Goal: Information Seeking & Learning: Learn about a topic

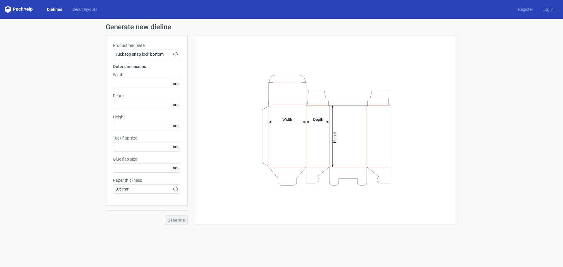
type input "15"
type input "10"
click at [166, 55] on span "Tuck top snap lock bottom" at bounding box center [144, 54] width 58 height 6
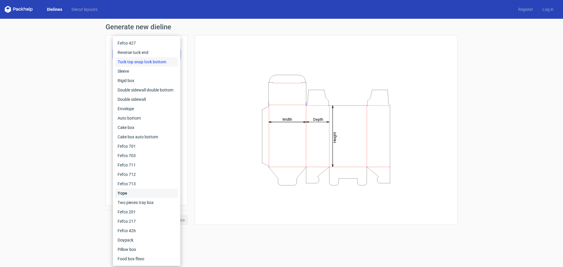
click at [127, 195] on div "Yope" at bounding box center [146, 192] width 63 height 9
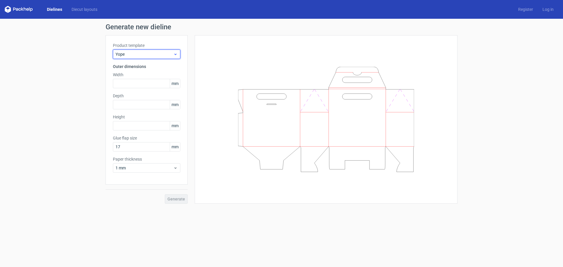
click at [169, 57] on span "Yope" at bounding box center [144, 54] width 58 height 6
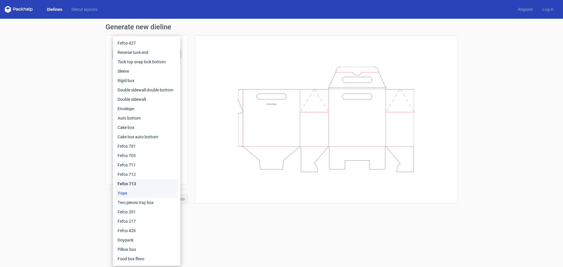
click at [136, 184] on div "Fefco 713" at bounding box center [146, 183] width 63 height 9
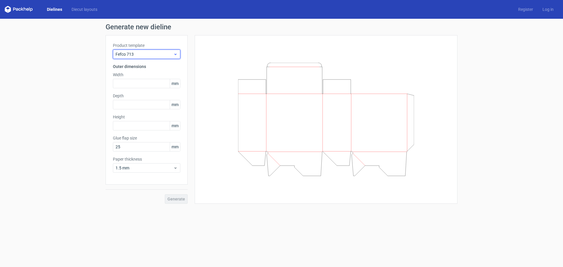
click at [177, 55] on icon at bounding box center [175, 54] width 4 height 5
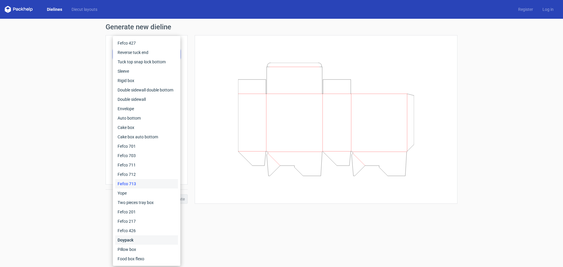
click at [129, 241] on div "Doypack" at bounding box center [146, 239] width 63 height 9
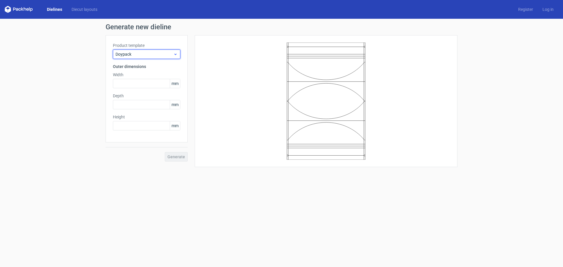
click at [176, 54] on use at bounding box center [175, 54] width 2 height 1
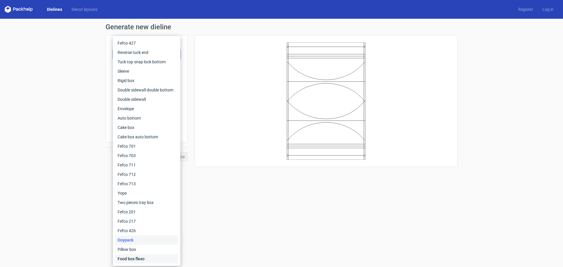
click at [129, 258] on div "Food box flexo" at bounding box center [146, 258] width 63 height 9
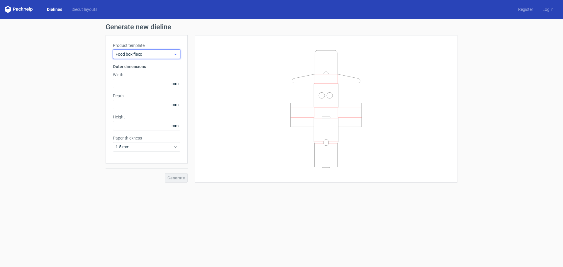
click at [177, 52] on icon at bounding box center [175, 54] width 4 height 5
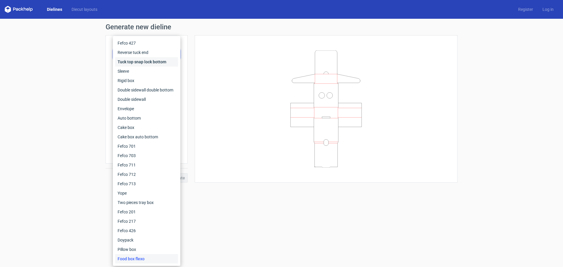
click at [156, 63] on div "Tuck top snap lock bottom" at bounding box center [146, 61] width 63 height 9
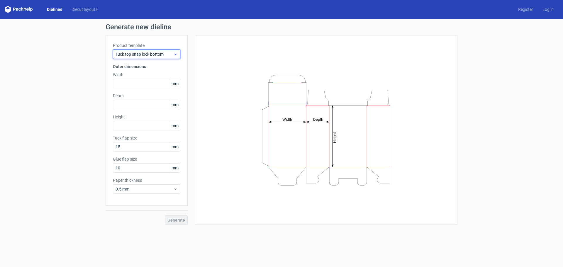
click at [173, 55] on icon at bounding box center [175, 54] width 4 height 5
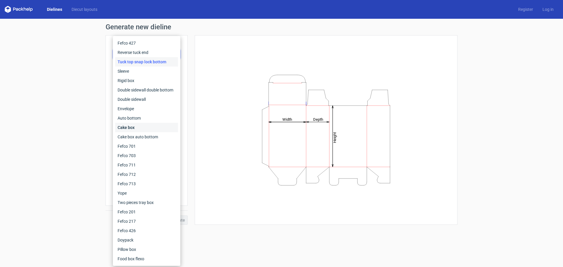
click at [134, 127] on div "Cake box" at bounding box center [146, 127] width 63 height 9
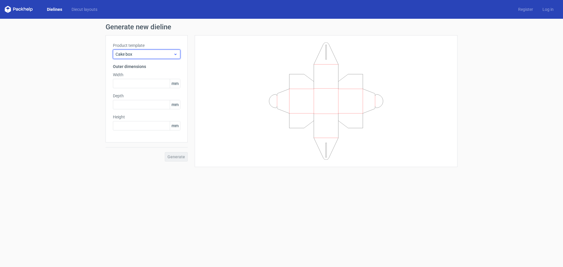
click at [175, 57] on div "Cake box" at bounding box center [146, 54] width 67 height 9
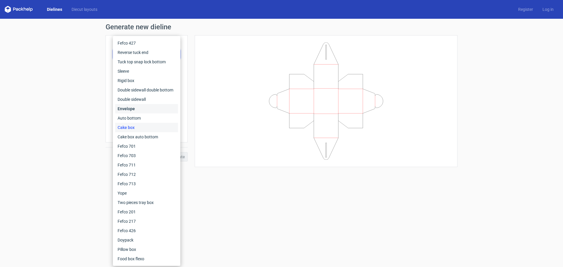
click at [140, 112] on div "Envelope" at bounding box center [146, 108] width 63 height 9
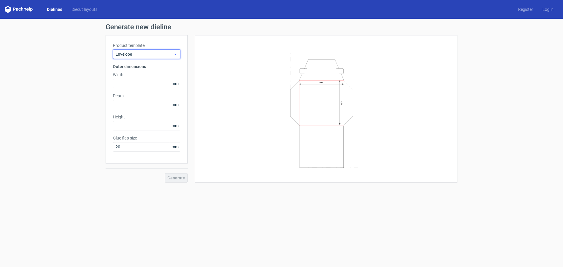
click at [175, 55] on icon at bounding box center [175, 54] width 4 height 5
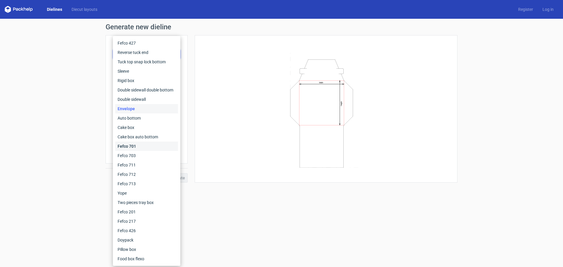
click at [129, 147] on div "Fefco 701" at bounding box center [146, 146] width 63 height 9
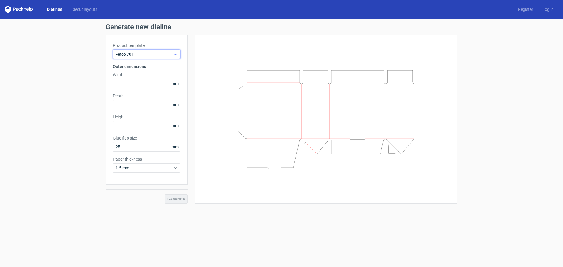
click at [177, 52] on icon at bounding box center [175, 54] width 4 height 5
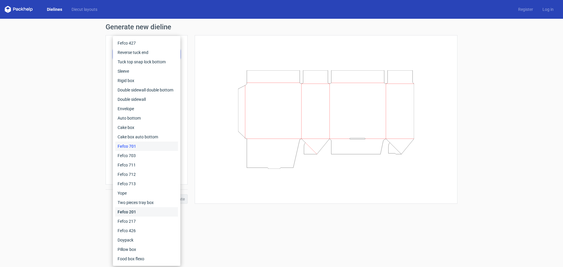
click at [127, 215] on div "Fefco 201" at bounding box center [146, 211] width 63 height 9
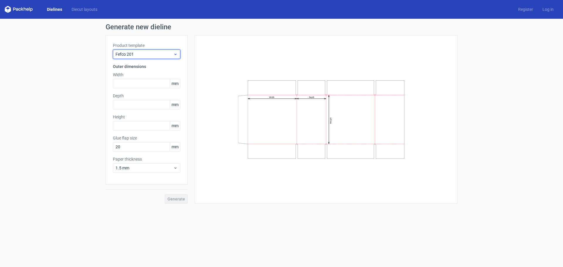
click at [176, 53] on icon at bounding box center [175, 54] width 4 height 5
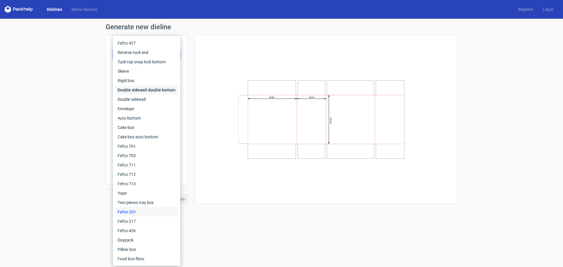
click at [134, 91] on div "Double sidewall double bottom" at bounding box center [146, 89] width 63 height 9
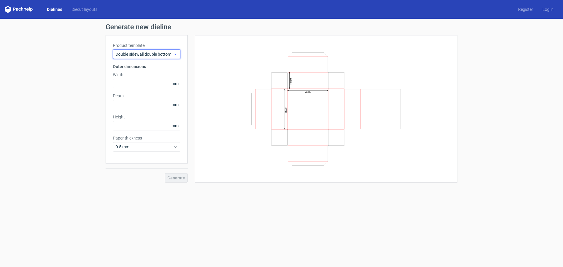
click at [173, 57] on span "Double sidewall double bottom" at bounding box center [144, 54] width 58 height 6
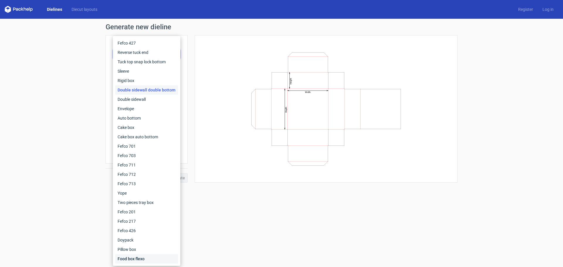
click at [141, 262] on div "Food box flexo" at bounding box center [146, 258] width 63 height 9
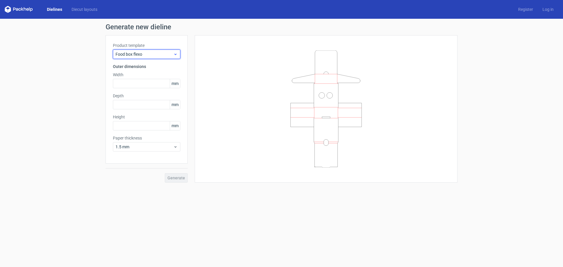
click at [173, 54] on icon at bounding box center [175, 54] width 4 height 5
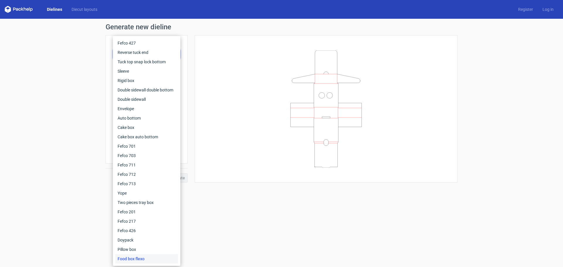
click at [218, 112] on div at bounding box center [326, 108] width 248 height 133
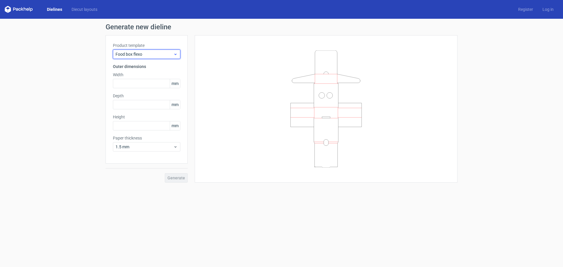
click at [162, 55] on span "Food box flexo" at bounding box center [144, 54] width 58 height 6
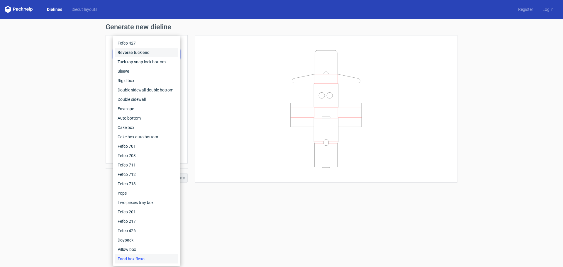
click at [132, 54] on div "Reverse tuck end" at bounding box center [146, 52] width 63 height 9
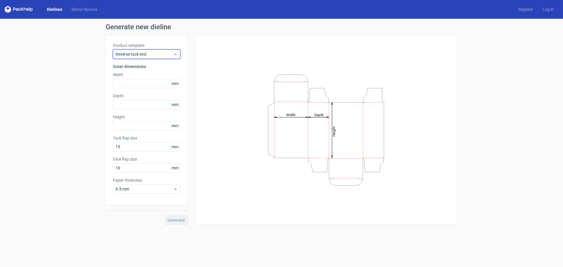
click at [171, 55] on span "Reverse tuck end" at bounding box center [144, 54] width 58 height 6
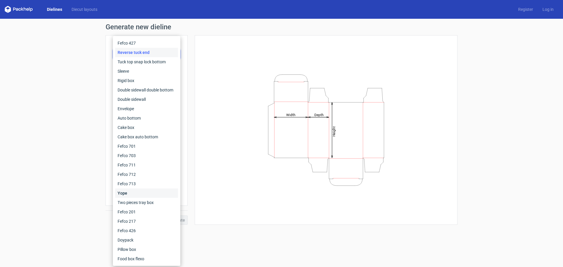
click at [132, 196] on div "Yope" at bounding box center [146, 192] width 63 height 9
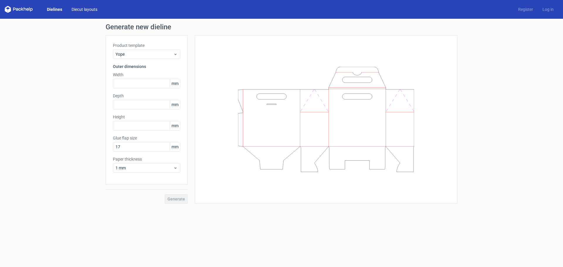
click at [88, 10] on link "Diecut layouts" at bounding box center [84, 9] width 35 height 6
